Goal: Task Accomplishment & Management: Use online tool/utility

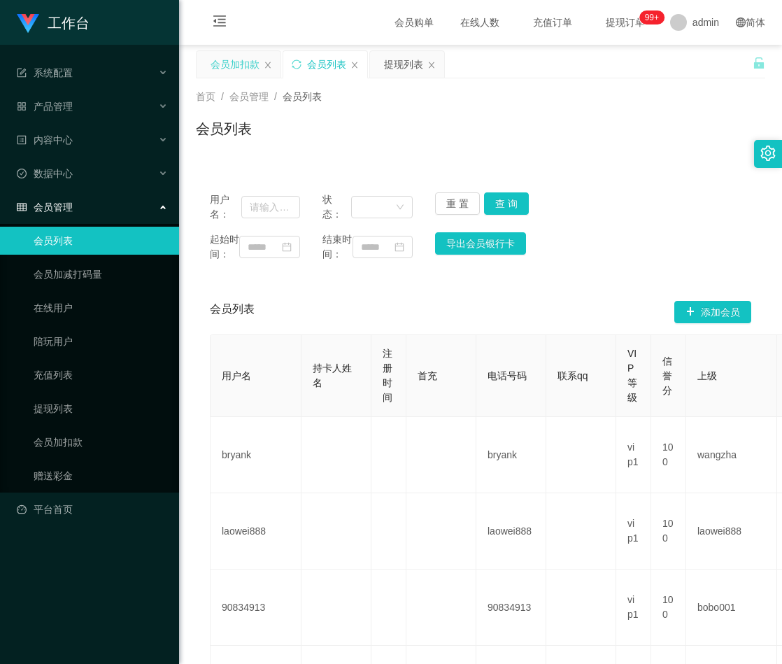
click at [243, 62] on div "会员加扣款" at bounding box center [235, 64] width 49 height 27
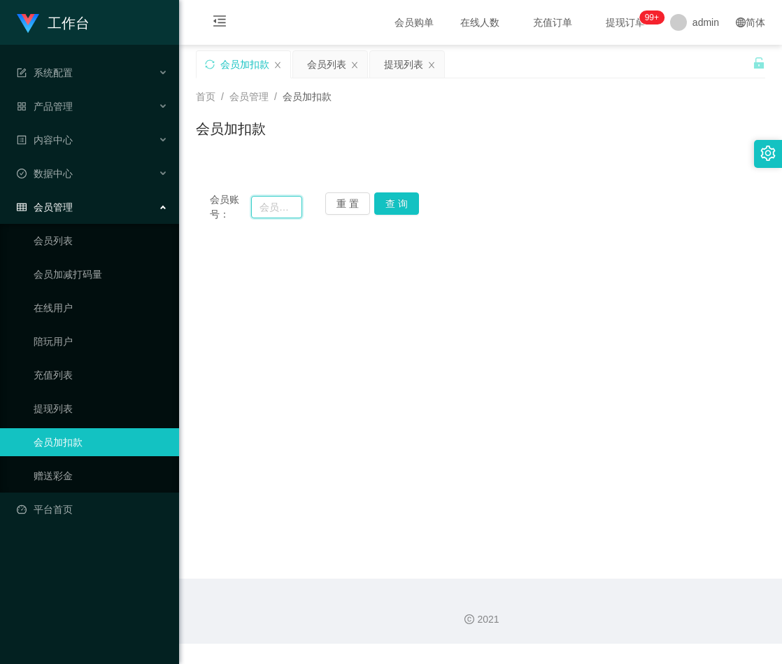
click at [264, 199] on input "text" at bounding box center [276, 207] width 51 height 22
paste input "qq123"
type input "qq123"
click at [397, 211] on button "查 询" at bounding box center [396, 203] width 45 height 22
click at [404, 204] on div "重 置 查 询" at bounding box center [371, 206] width 92 height 29
